Goal: Task Accomplishment & Management: Complete application form

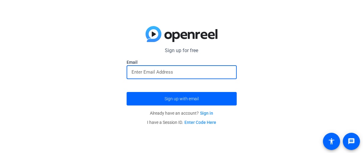
type input "[EMAIL_ADDRESS][DOMAIN_NAME]"
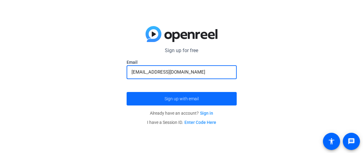
click at [197, 101] on span "submit" at bounding box center [182, 98] width 110 height 15
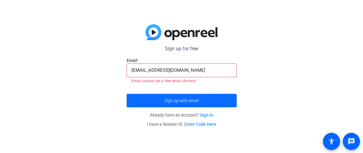
click at [204, 98] on span "submit" at bounding box center [182, 100] width 110 height 15
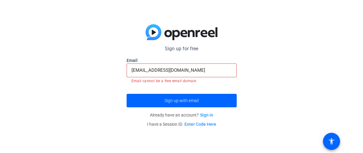
click at [200, 124] on link "Enter Code Here" at bounding box center [201, 123] width 32 height 5
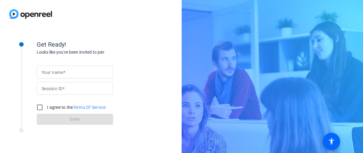
click at [94, 83] on div at bounding box center [75, 88] width 67 height 13
click at [94, 72] on input "Your name" at bounding box center [75, 71] width 67 height 7
type input "[PERSON_NAME]"
click at [74, 88] on input "Session ID" at bounding box center [75, 87] width 67 height 7
type input "681426"
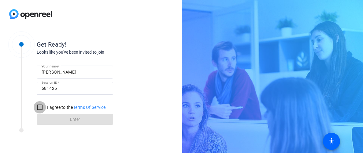
click at [38, 109] on input "I agree to the Terms Of Service" at bounding box center [40, 107] width 12 height 12
checkbox input "true"
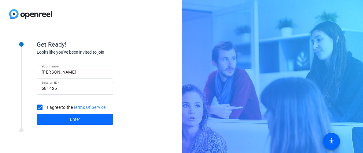
click at [63, 119] on span at bounding box center [75, 119] width 76 height 15
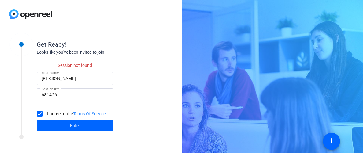
click at [90, 114] on link "Terms Of Service" at bounding box center [89, 113] width 33 height 5
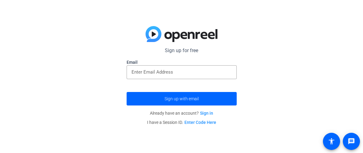
click at [206, 113] on link "Sign in" at bounding box center [206, 112] width 13 height 5
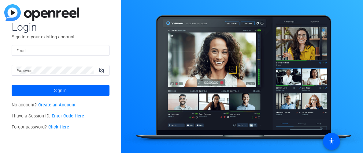
click at [59, 124] on link "Click Here" at bounding box center [58, 126] width 21 height 5
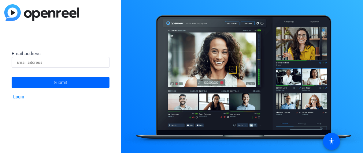
click at [19, 96] on link "Login" at bounding box center [18, 96] width 11 height 5
